Goal: Check status: Check status

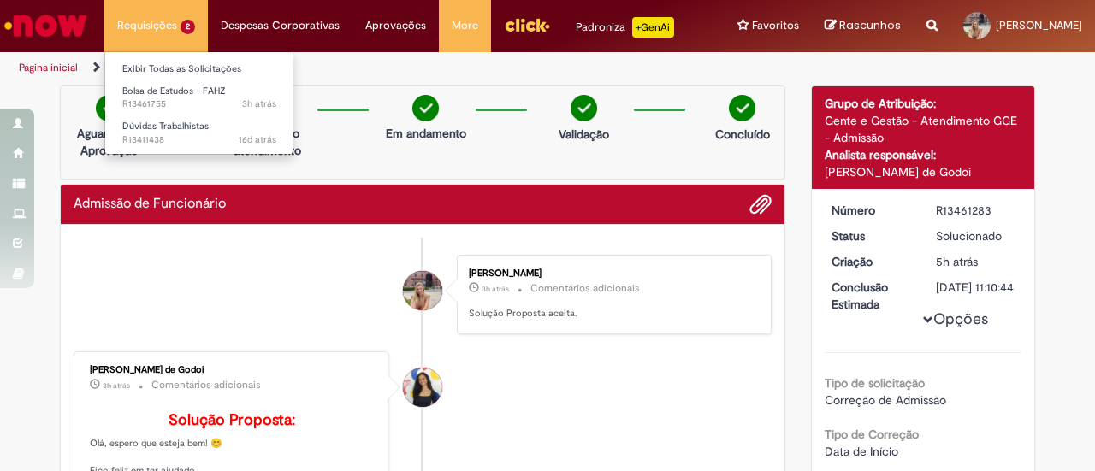
scroll to position [12, 0]
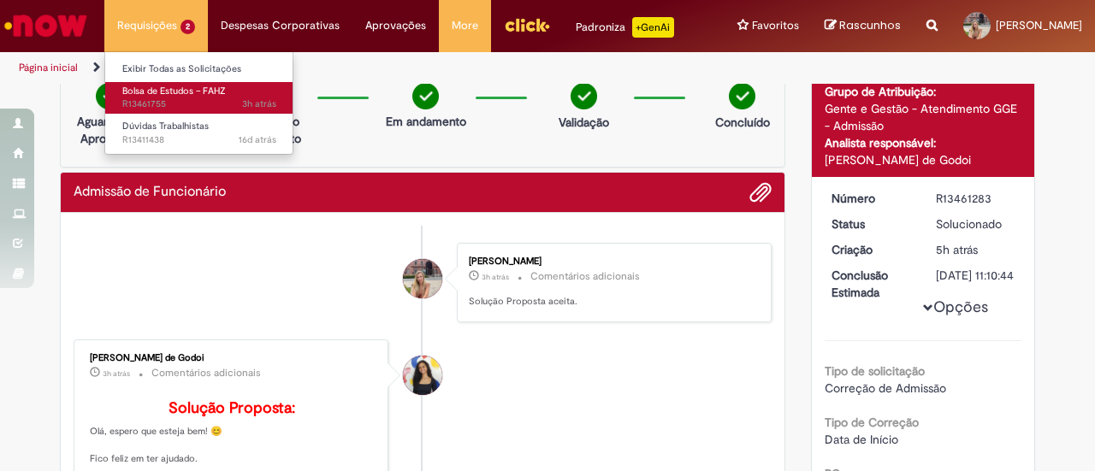
click at [169, 88] on span "Bolsa de Estudos – FAHZ" at bounding box center [173, 91] width 103 height 13
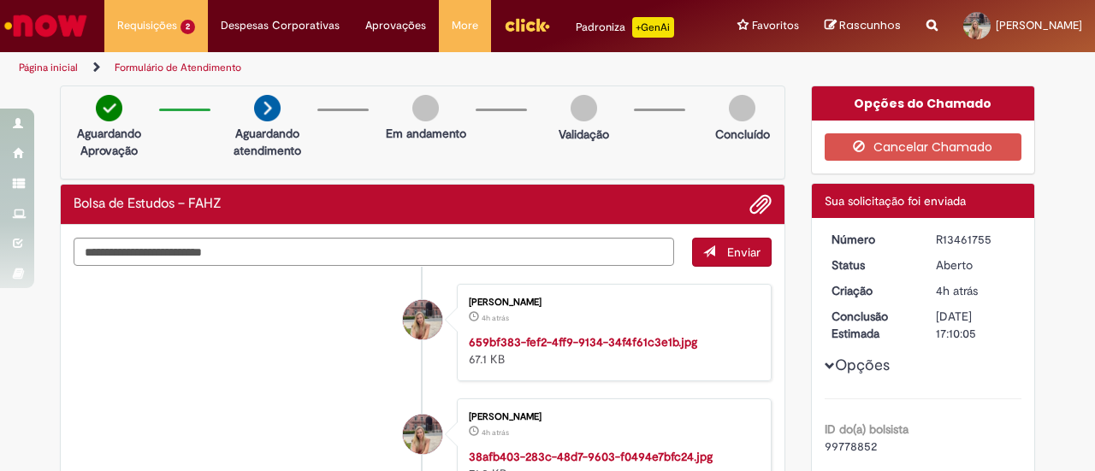
click at [55, 25] on img "Ir para a Homepage" at bounding box center [46, 26] width 88 height 34
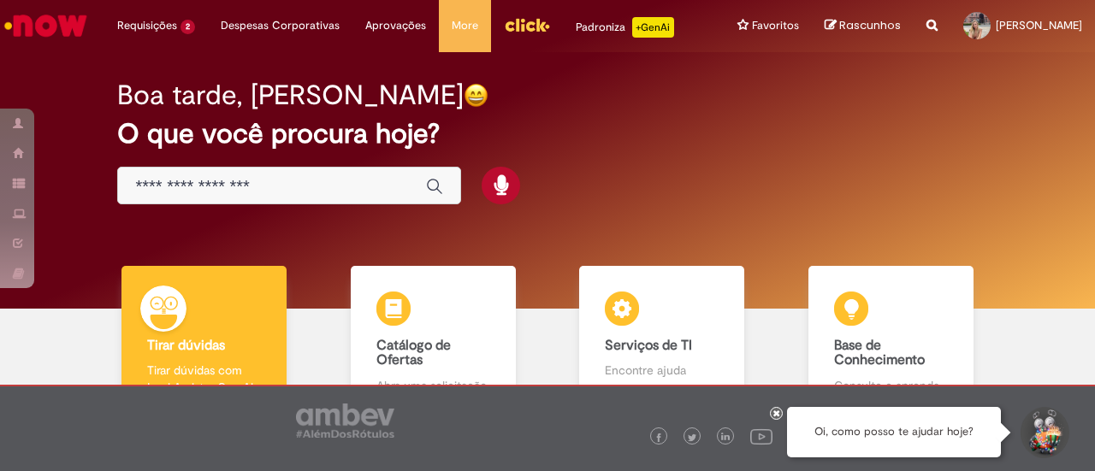
click at [686, 79] on div "Boa tarde, [PERSON_NAME] O que você procura hoje?" at bounding box center [546, 142] width 919 height 145
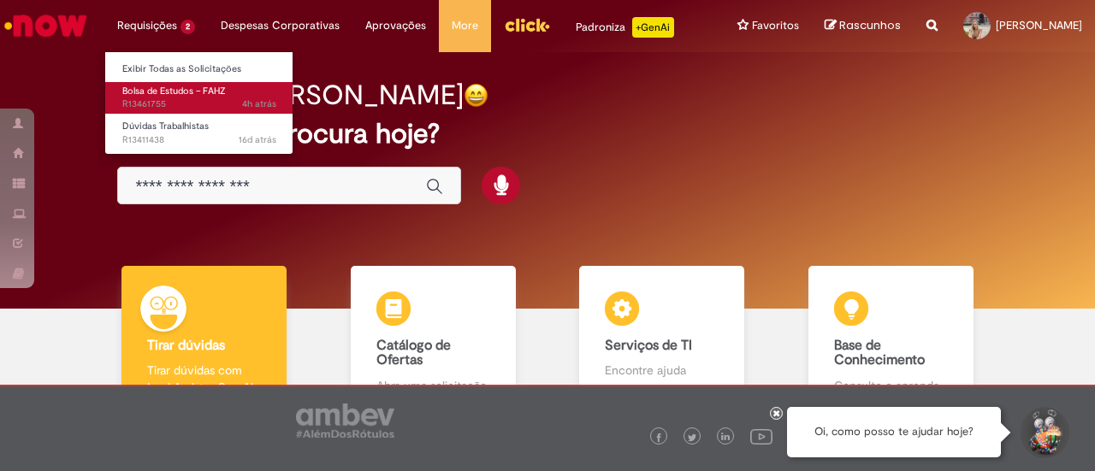
click at [151, 100] on span "4h atrás 4 horas atrás R13461755" at bounding box center [199, 105] width 154 height 14
